Goal: Task Accomplishment & Management: Use online tool/utility

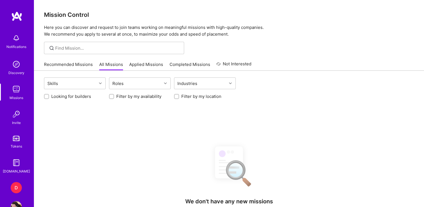
click at [11, 188] on div "D" at bounding box center [16, 187] width 11 height 11
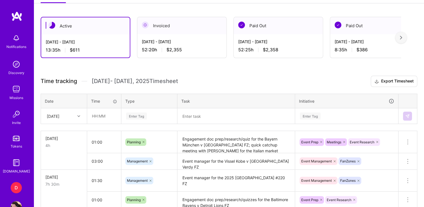
scroll to position [142, 0]
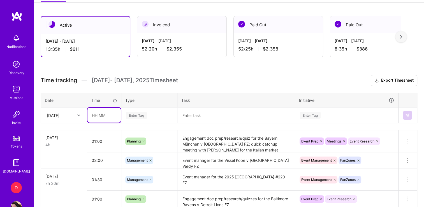
click at [92, 113] on input "text" at bounding box center [103, 115] width 33 height 15
type input "03:00"
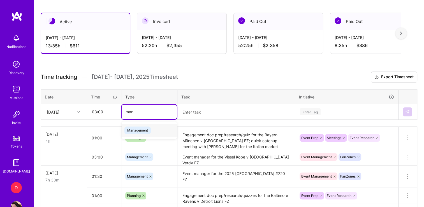
type input "mana"
click at [133, 128] on span "Management" at bounding box center [137, 130] width 26 height 8
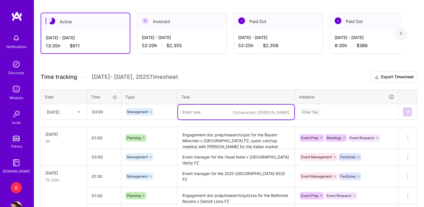
click at [203, 115] on textarea at bounding box center [236, 111] width 116 height 15
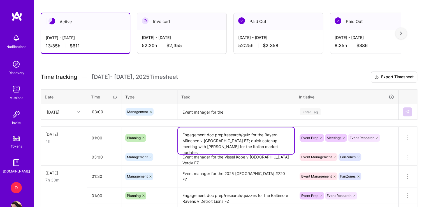
drag, startPoint x: 225, startPoint y: 139, endPoint x: 264, endPoint y: 132, distance: 40.3
click at [264, 132] on textarea "Engagement doc prep/research/quiz for the Bayern München v [GEOGRAPHIC_DATA] FZ…" at bounding box center [236, 140] width 116 height 27
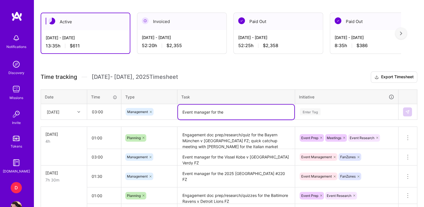
click at [237, 110] on textarea "Event manager for the" at bounding box center [236, 111] width 116 height 15
paste textarea "Bayern München v [GEOGRAPHIC_DATA] FZ"
type textarea "Event manager for the Bayern München v Freiburg FZ"
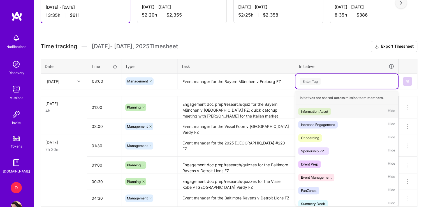
scroll to position [176, 0]
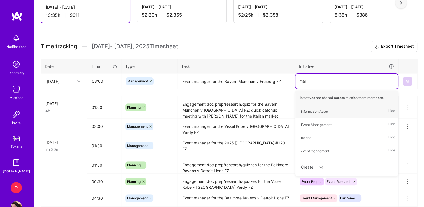
type input "mana"
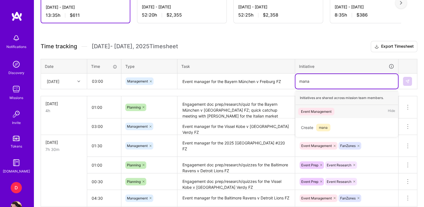
click at [315, 113] on span "Event Management" at bounding box center [316, 112] width 36 height 8
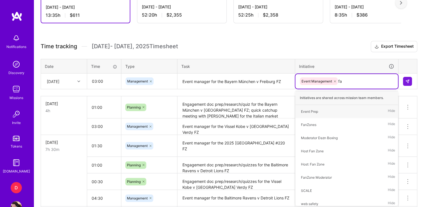
type input "fan"
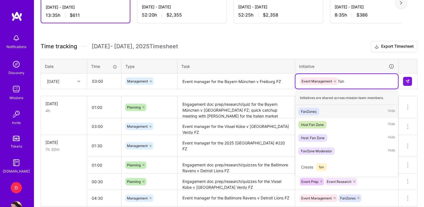
click at [309, 109] on div "FanZones" at bounding box center [308, 111] width 15 height 6
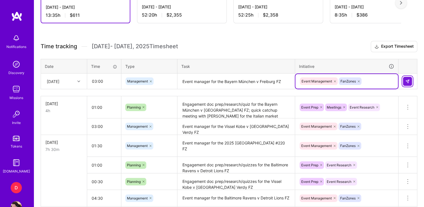
click at [410, 80] on button at bounding box center [407, 81] width 9 height 9
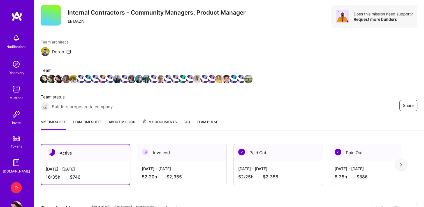
scroll to position [0, 0]
